Goal: Task Accomplishment & Management: Manage account settings

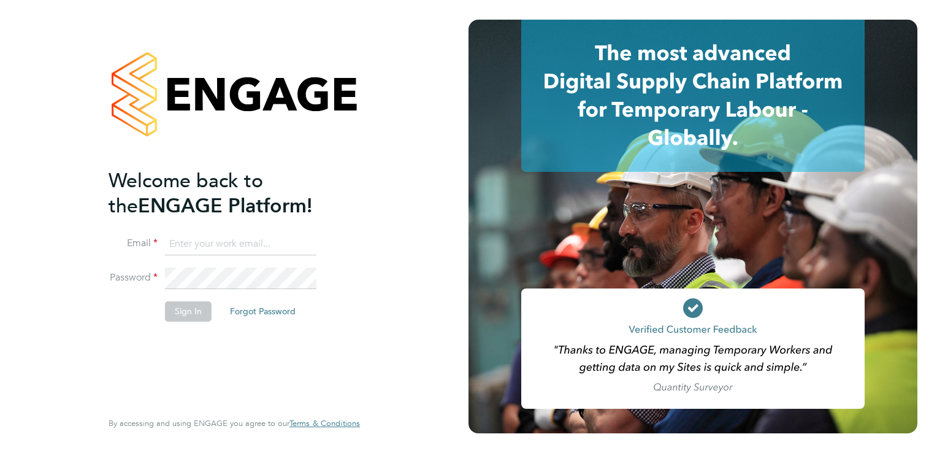
type input "aaron.dawson@buildrec.com"
click at [201, 311] on button "Sign In" at bounding box center [188, 311] width 47 height 20
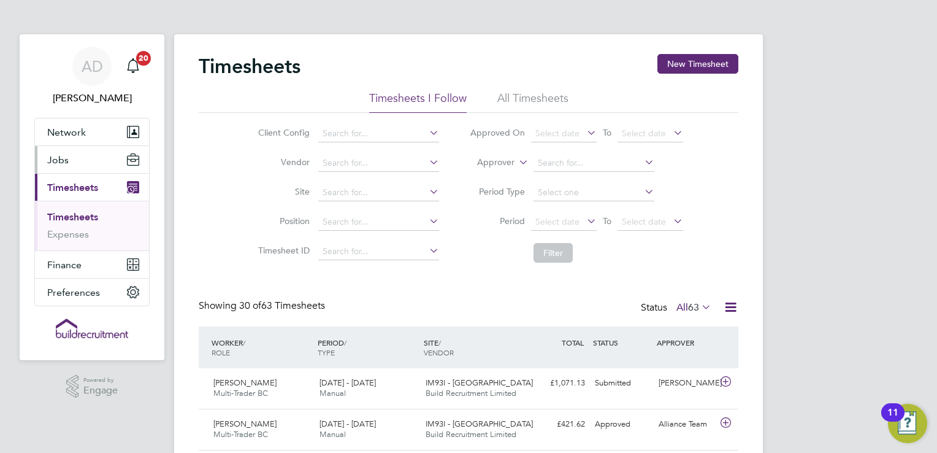
click at [74, 163] on button "Jobs" at bounding box center [92, 159] width 114 height 27
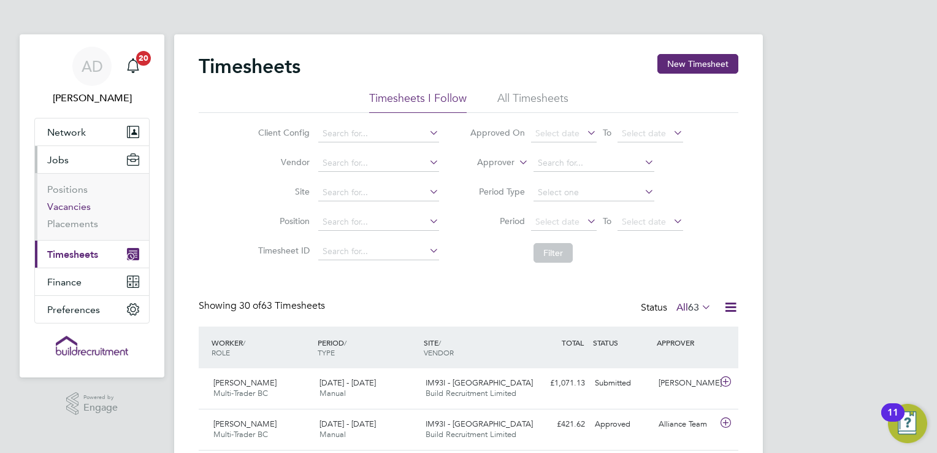
click at [70, 210] on link "Vacancies" at bounding box center [69, 207] width 44 height 12
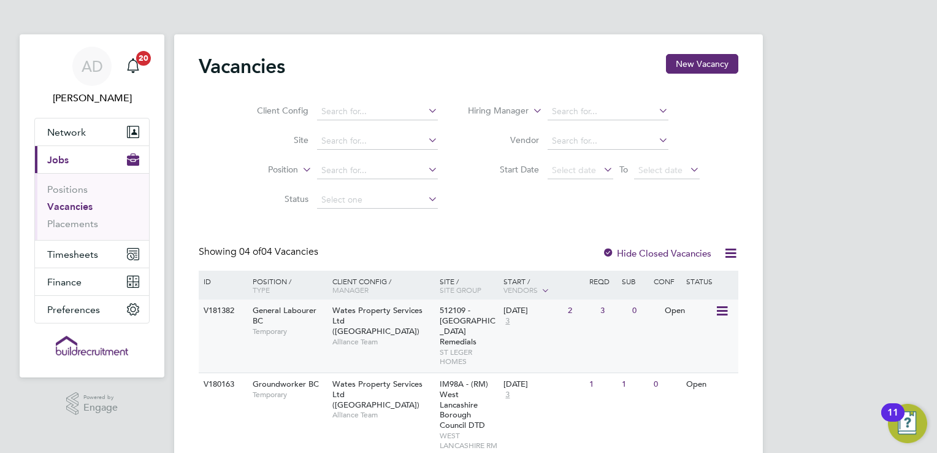
click at [692, 320] on div "Open" at bounding box center [688, 310] width 53 height 23
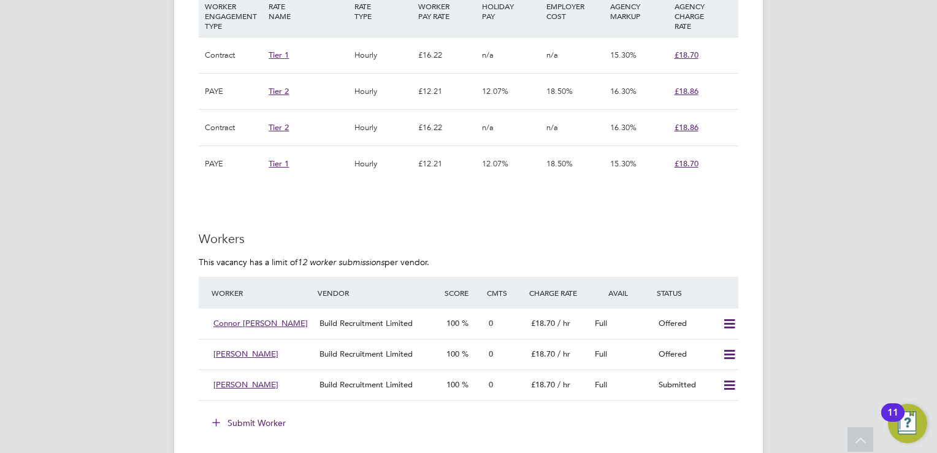
scroll to position [883, 0]
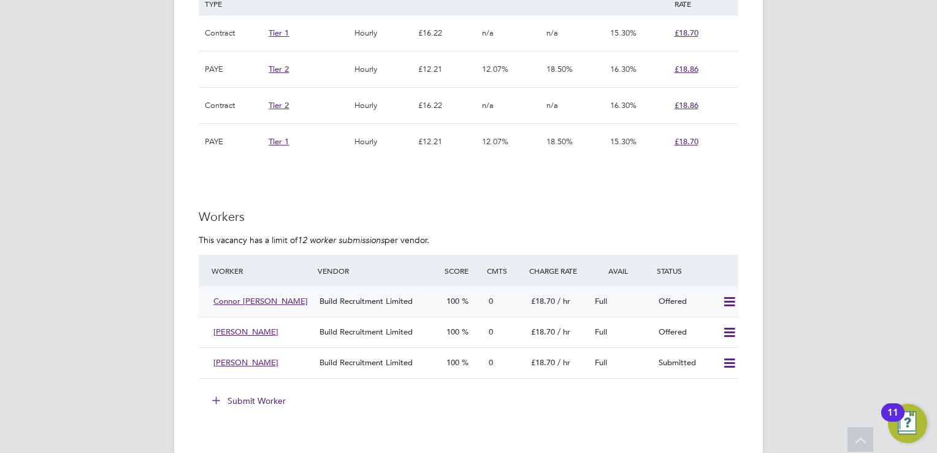
click at [729, 297] on icon at bounding box center [729, 302] width 15 height 10
click at [714, 321] on li "Confirm" at bounding box center [712, 327] width 47 height 17
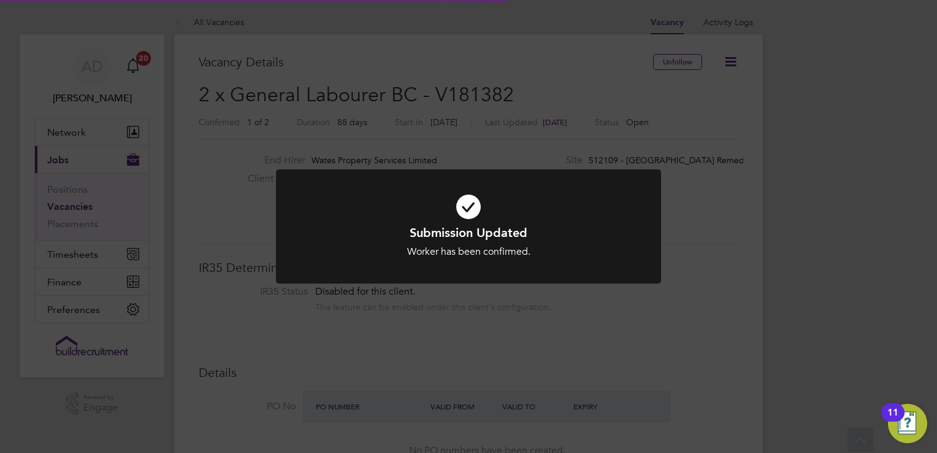
scroll to position [6, 6]
click at [741, 273] on div "Submission Updated Worker has been confirmed. Cancel Okay" at bounding box center [468, 226] width 937 height 453
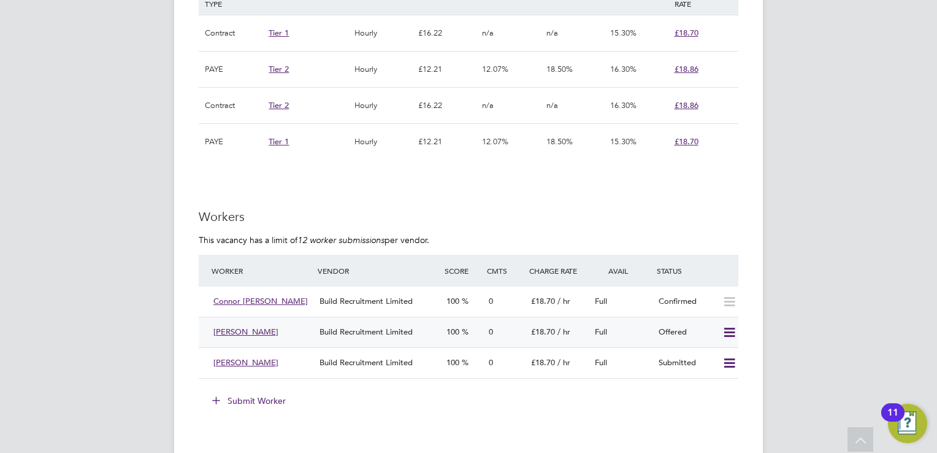
click at [727, 334] on icon at bounding box center [729, 332] width 15 height 10
click at [714, 356] on li "Confirm" at bounding box center [712, 357] width 47 height 17
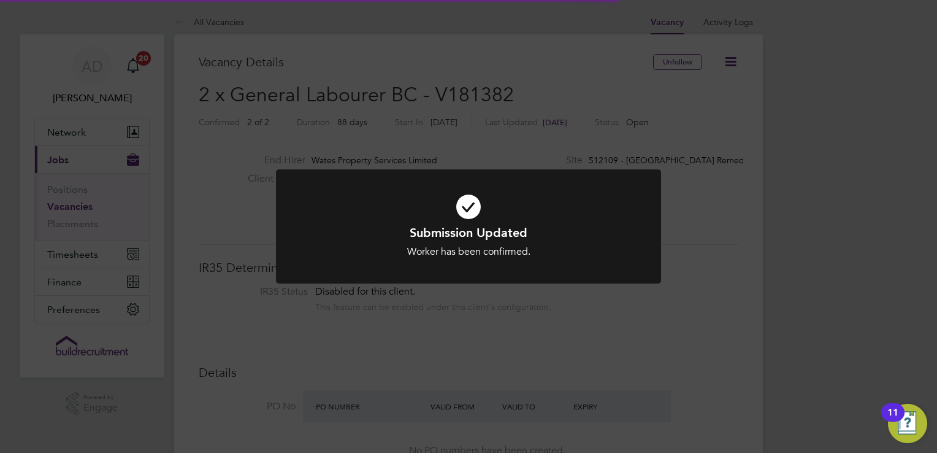
click at [844, 145] on div "Submission Updated Worker has been confirmed. Cancel Okay" at bounding box center [468, 226] width 937 height 453
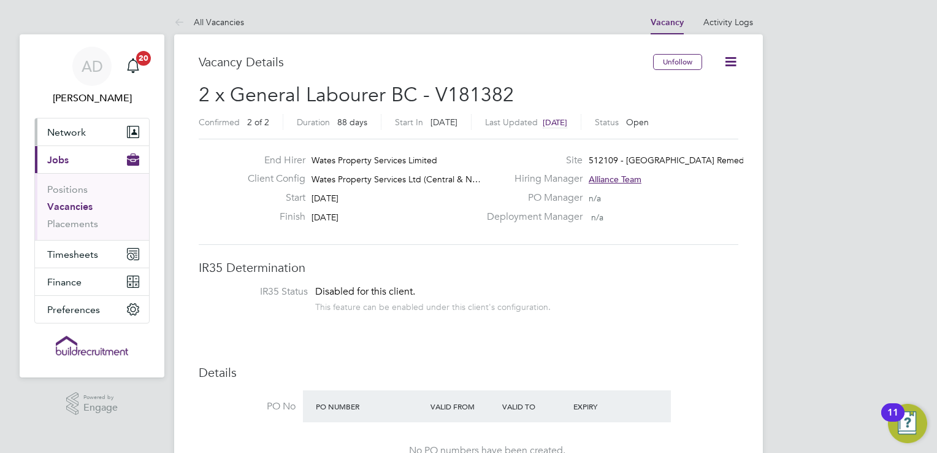
click at [47, 139] on button "Network" at bounding box center [92, 131] width 114 height 27
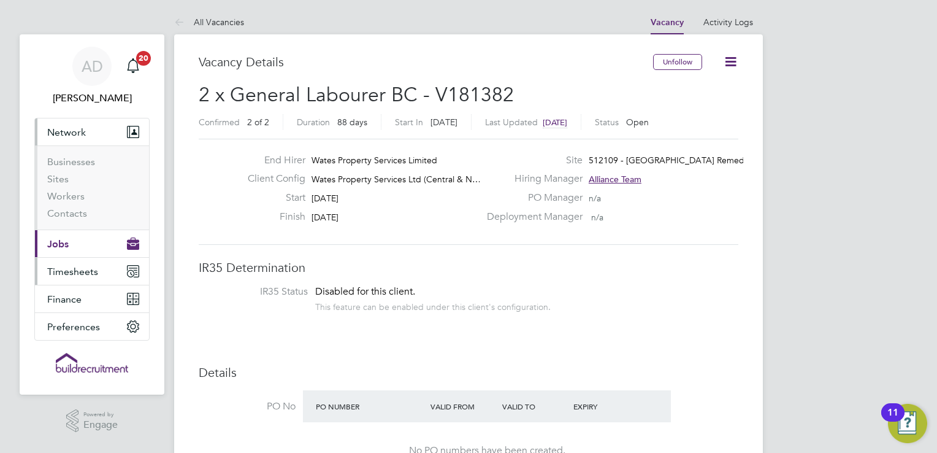
click at [63, 266] on span "Timesheets" at bounding box center [72, 272] width 51 height 12
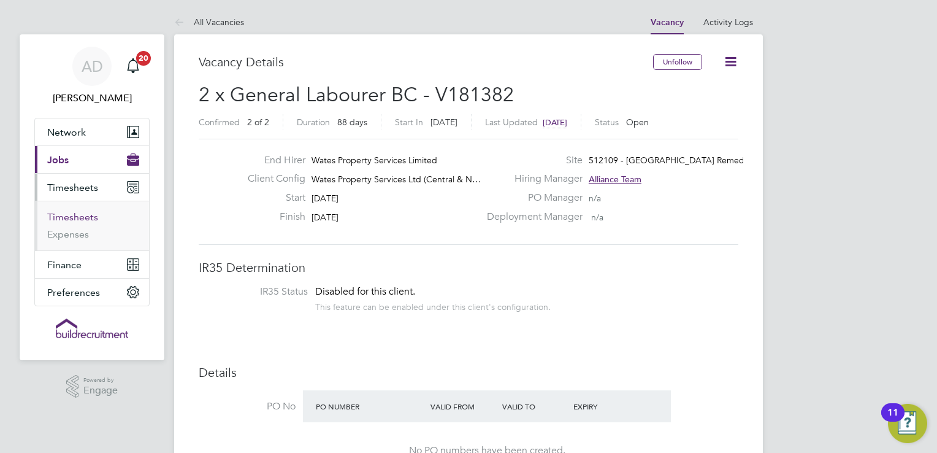
click at [86, 217] on link "Timesheets" at bounding box center [72, 217] width 51 height 12
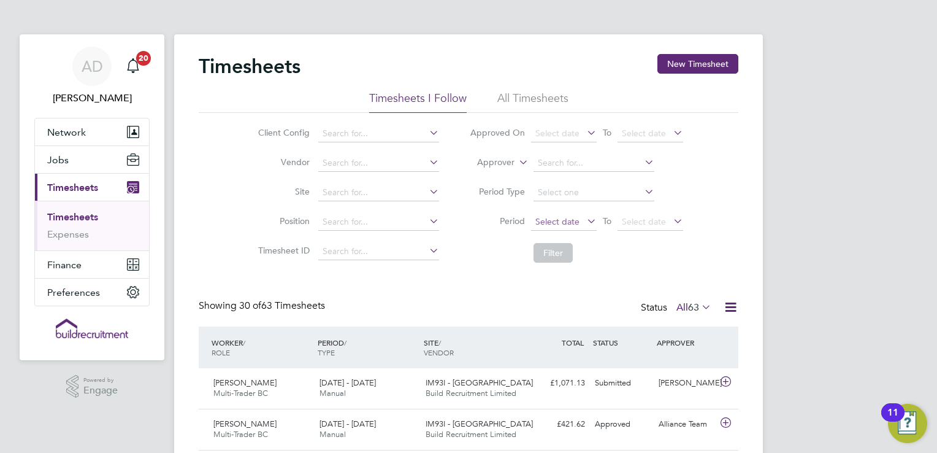
click at [570, 218] on span "Select date" at bounding box center [557, 221] width 44 height 11
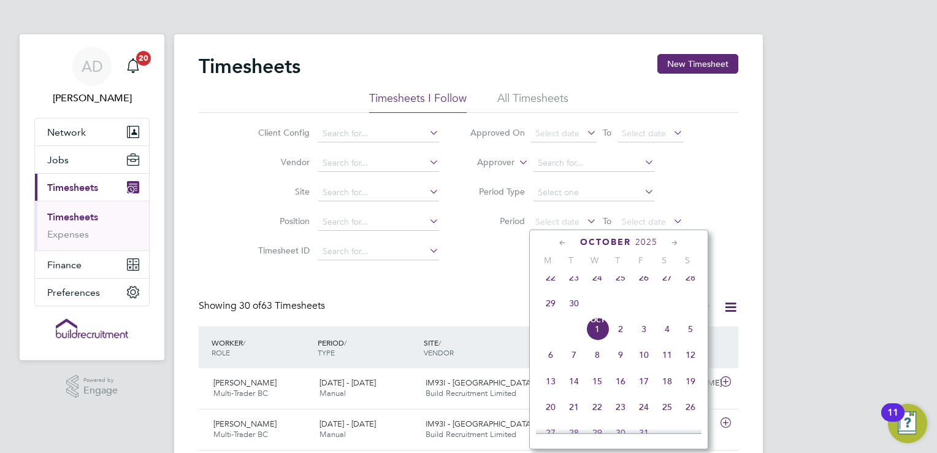
click at [665, 285] on span "27" at bounding box center [667, 277] width 23 height 23
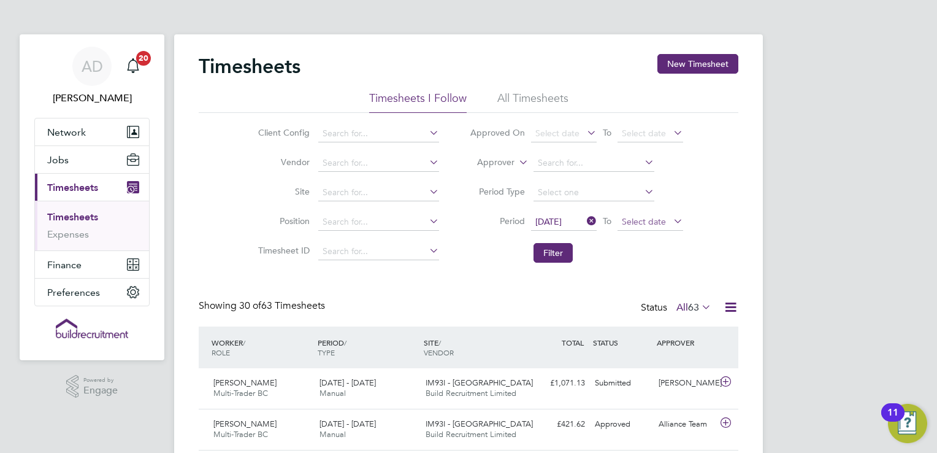
click at [645, 226] on span "Select date" at bounding box center [644, 221] width 44 height 11
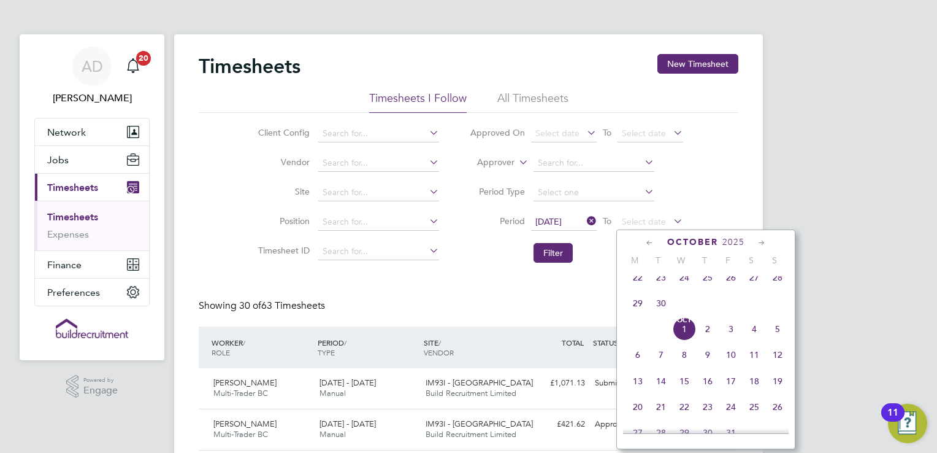
click at [648, 244] on icon at bounding box center [650, 242] width 12 height 13
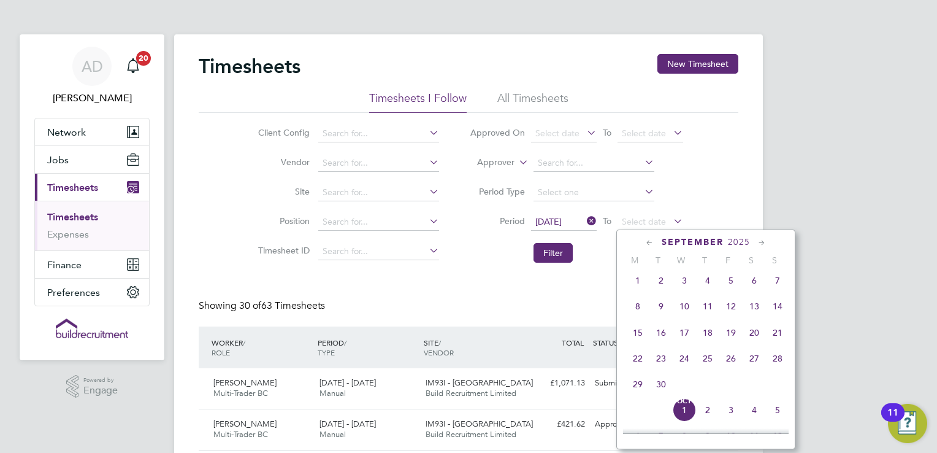
click at [754, 335] on span "20" at bounding box center [754, 332] width 23 height 23
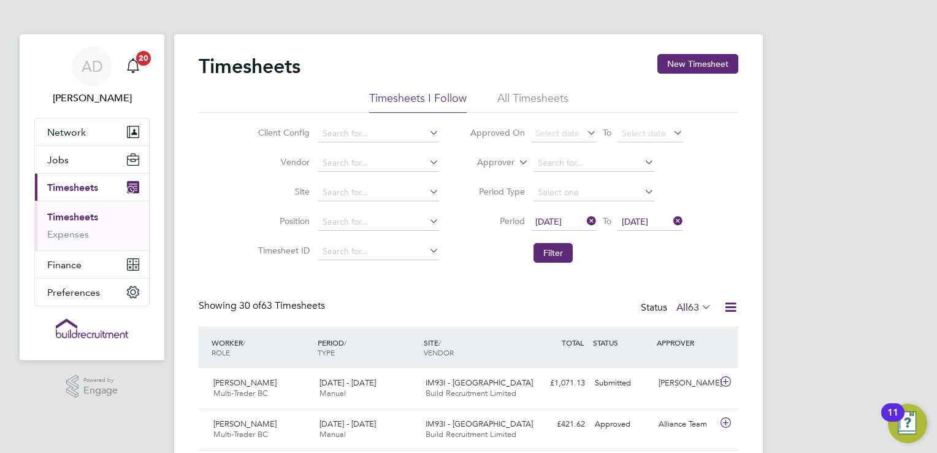
click at [648, 224] on span "20 Sep 2025" at bounding box center [635, 221] width 26 height 11
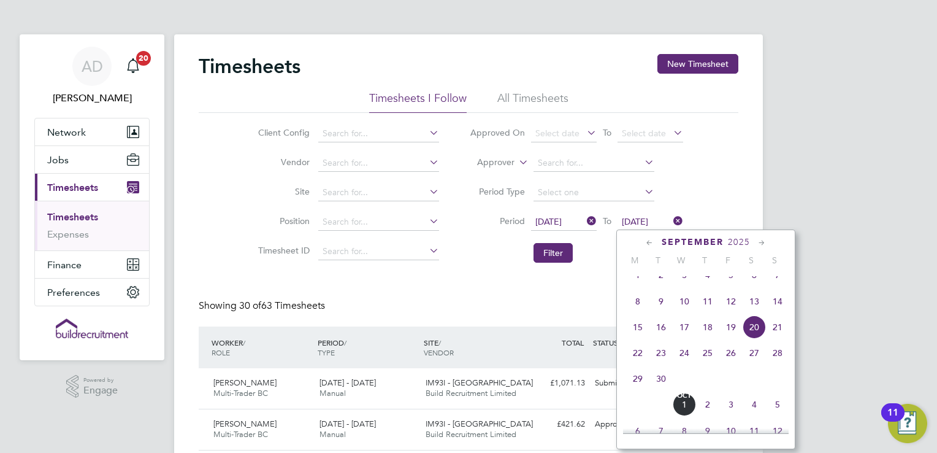
click at [727, 364] on span "26" at bounding box center [730, 352] width 23 height 23
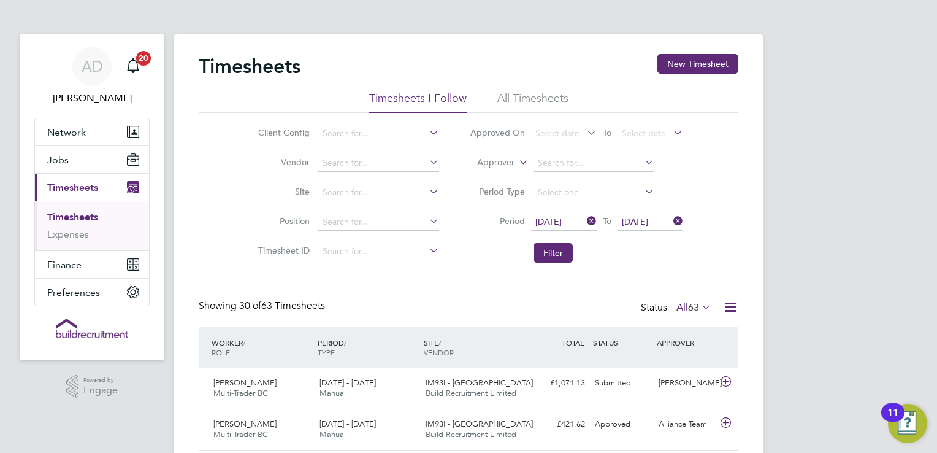
click at [727, 365] on div "WORKER / ROLE WORKER / PERIOD PERIOD / TYPE SITE / VENDOR TOTAL TOTAL / STATUS …" at bounding box center [469, 347] width 540 height 42
click at [699, 303] on icon at bounding box center [699, 306] width 0 height 17
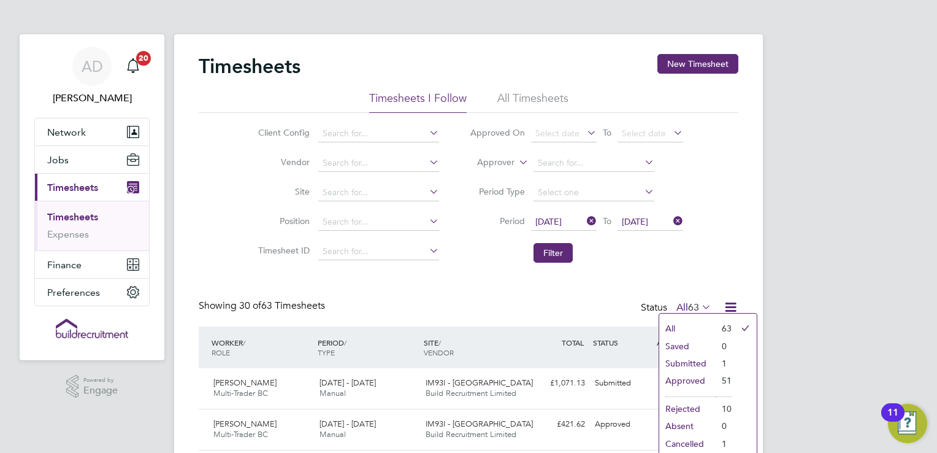
click at [699, 367] on li "Submitted" at bounding box center [687, 362] width 56 height 17
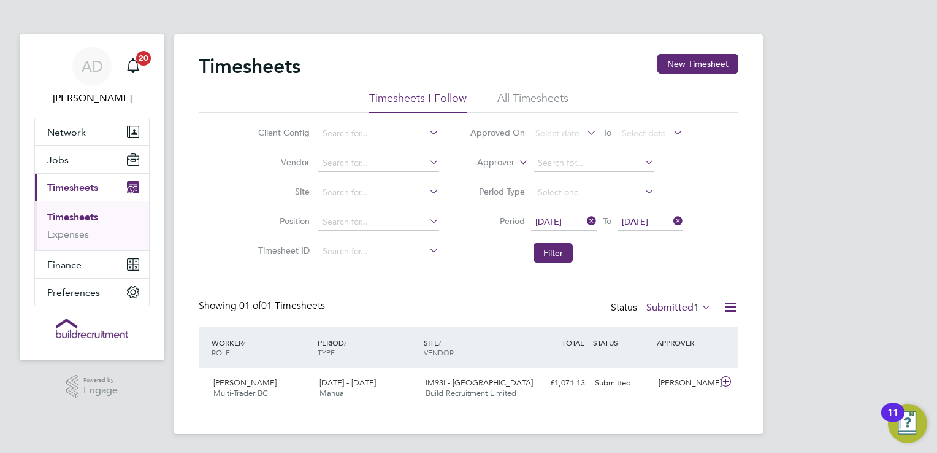
click at [694, 305] on span "1" at bounding box center [697, 307] width 6 height 12
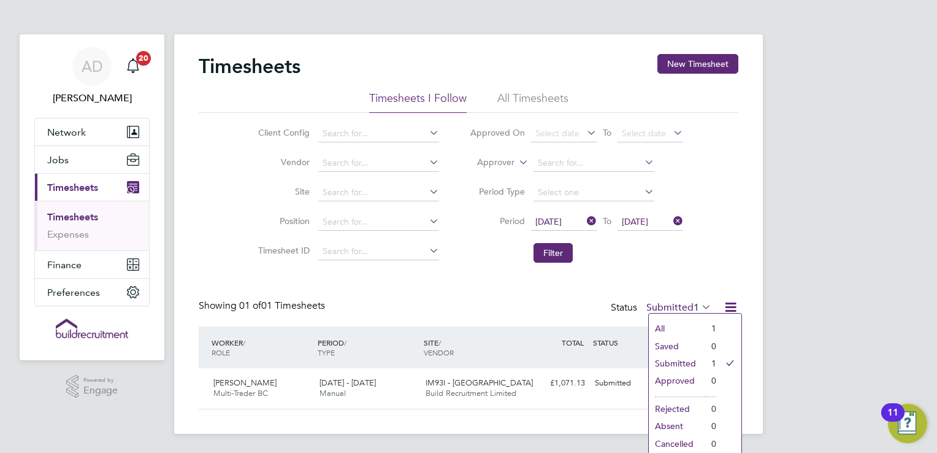
click at [679, 326] on li "All" at bounding box center [677, 327] width 56 height 17
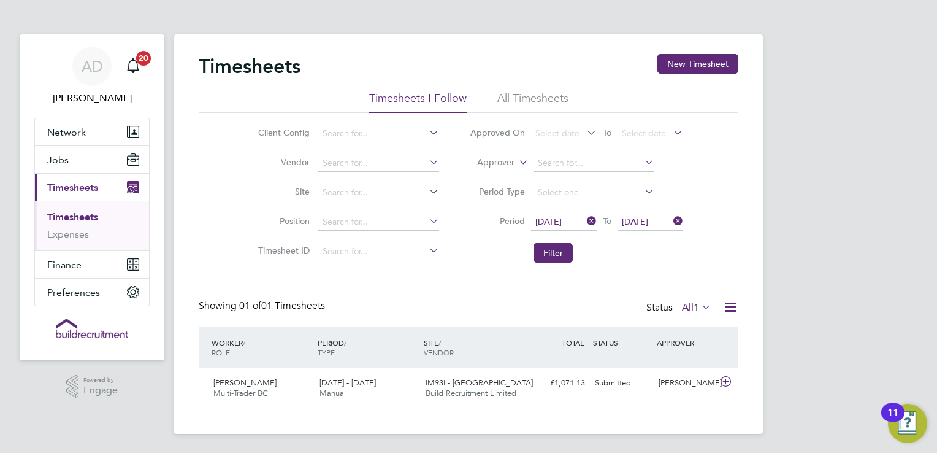
click at [729, 310] on icon at bounding box center [730, 306] width 15 height 15
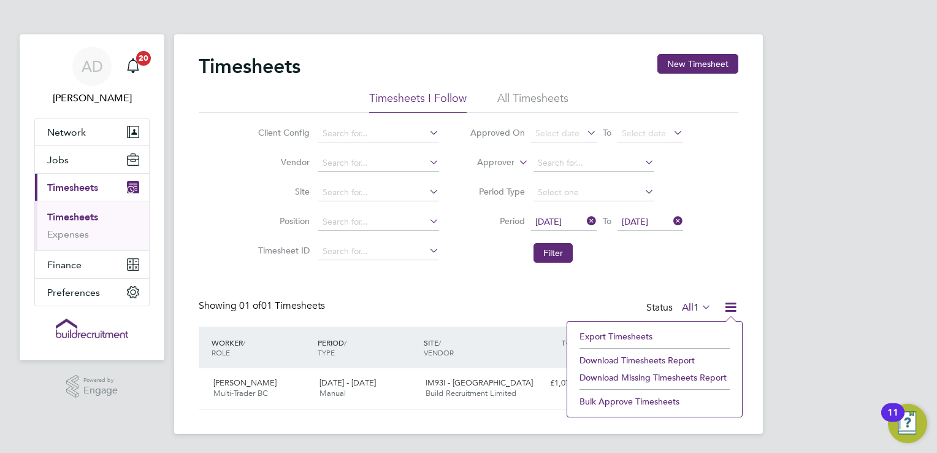
click at [675, 375] on li "Download Missing Timesheets Report" at bounding box center [654, 377] width 162 height 17
